Goal: Task Accomplishment & Management: Complete application form

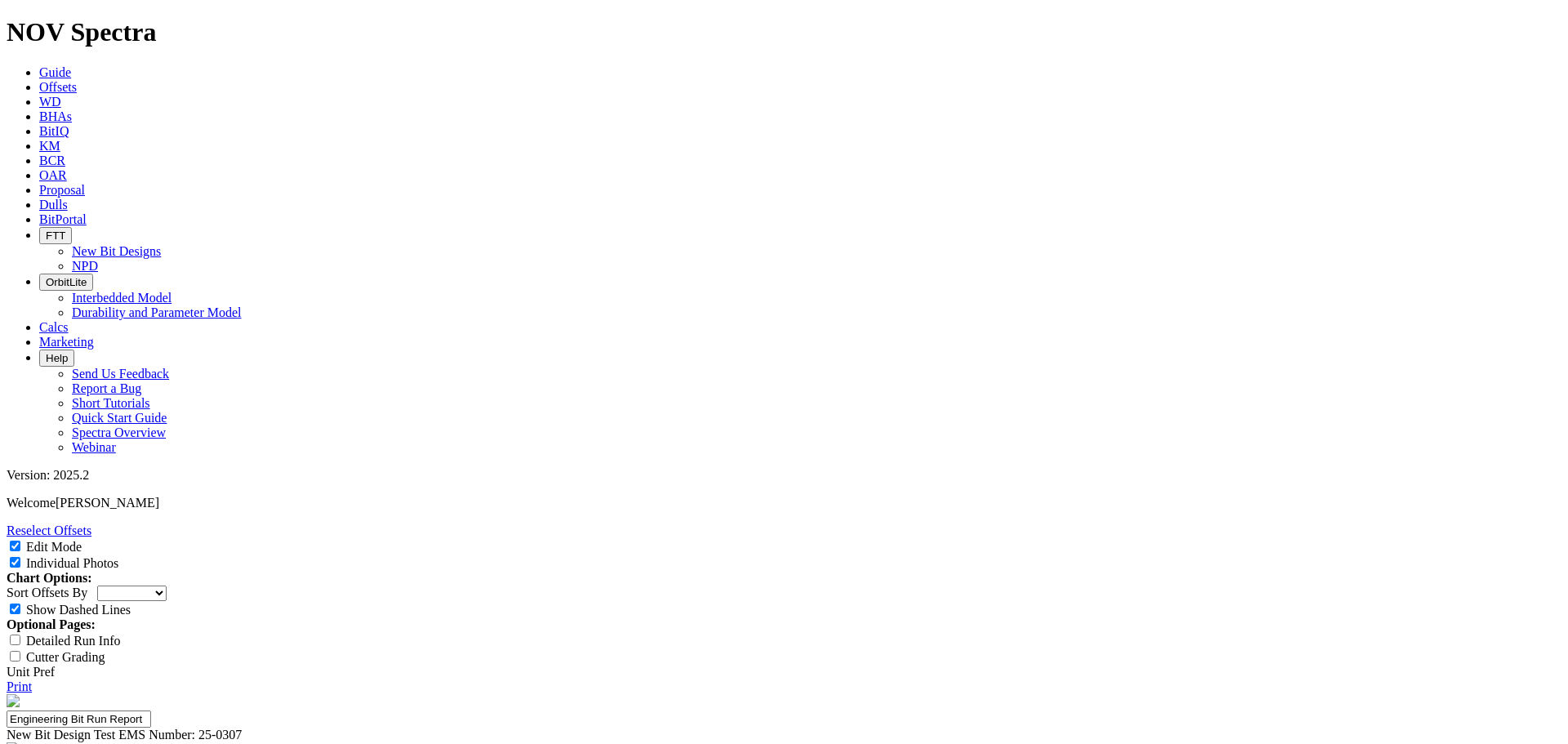
select select "New Bit Design"
select select "number:0"
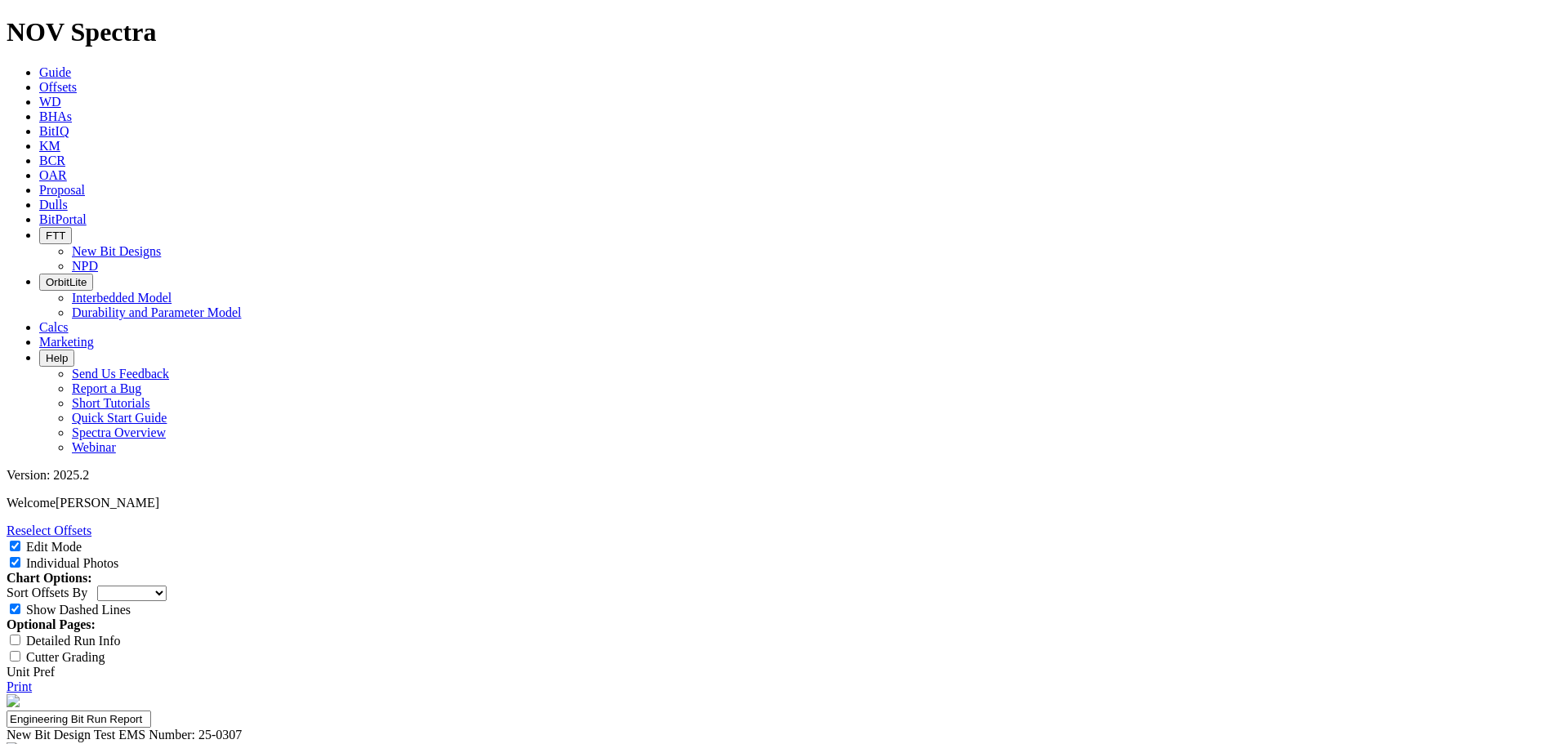
drag, startPoint x: 958, startPoint y: 504, endPoint x: 926, endPoint y: 504, distance: 32.0
drag, startPoint x: 877, startPoint y: 519, endPoint x: 917, endPoint y: 516, distance: 40.1
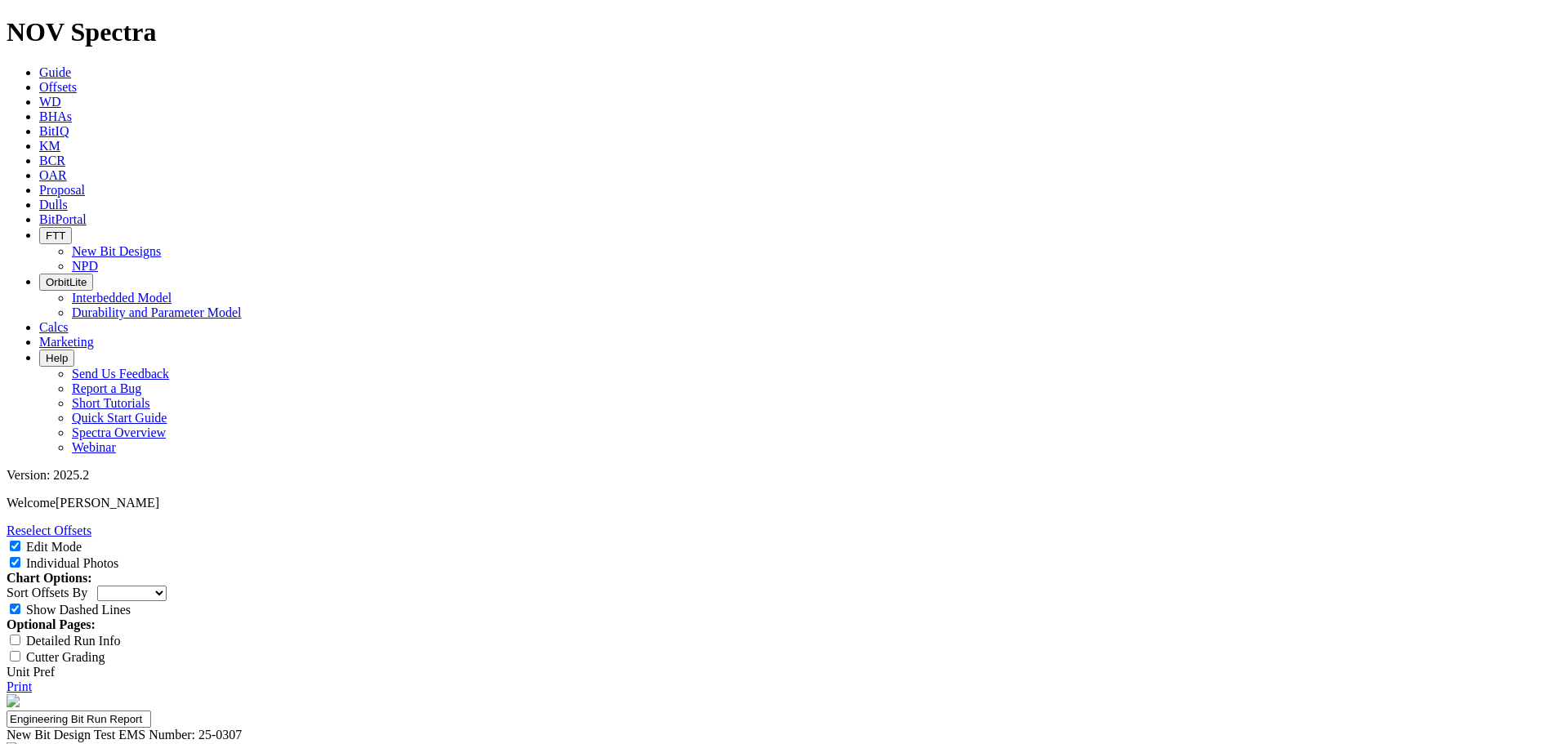
drag, startPoint x: 1047, startPoint y: 513, endPoint x: 1057, endPoint y: 514, distance: 10.0
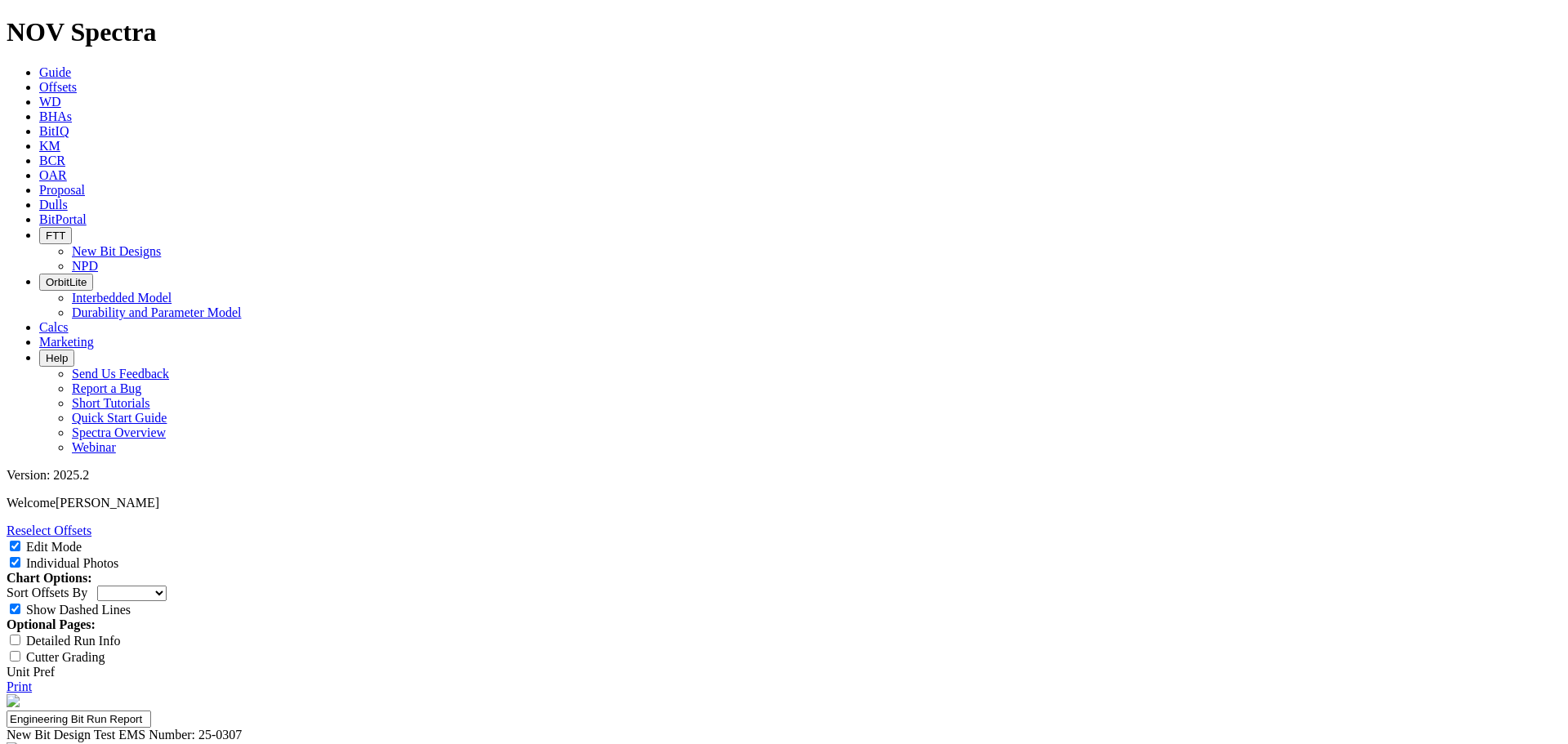
type textarea "This was a great run. The curve was drilled in 7 hours. The overall ROP was gre…"
